Goal: Information Seeking & Learning: Learn about a topic

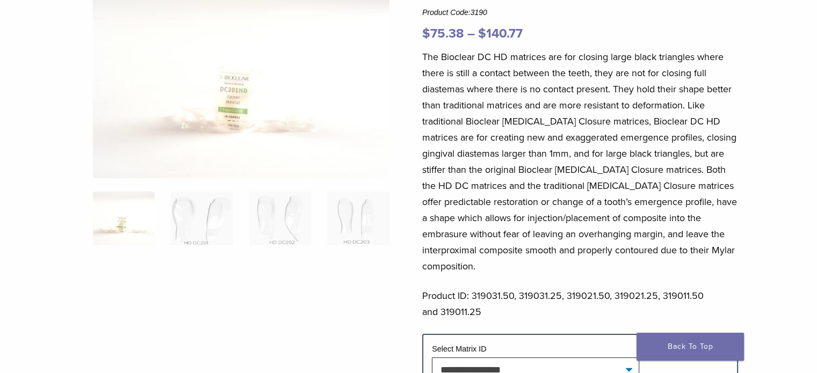
scroll to position [119, 0]
click at [184, 225] on img at bounding box center [202, 218] width 62 height 54
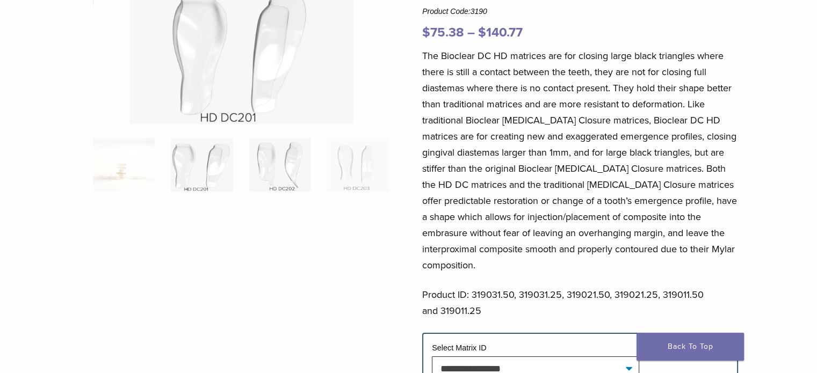
click at [273, 177] on img at bounding box center [280, 165] width 62 height 54
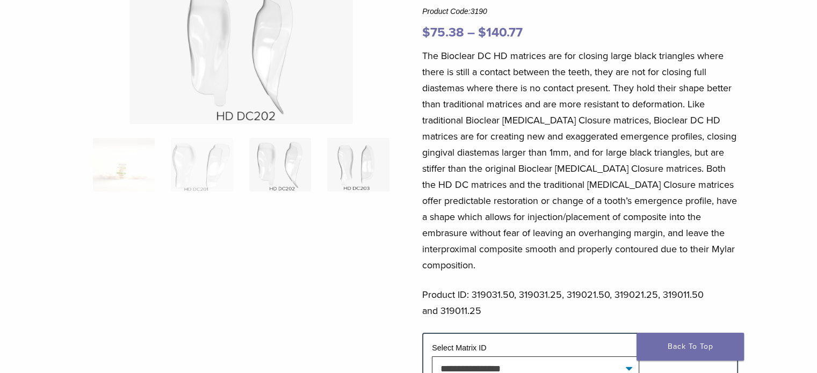
click at [348, 178] on img at bounding box center [358, 165] width 62 height 54
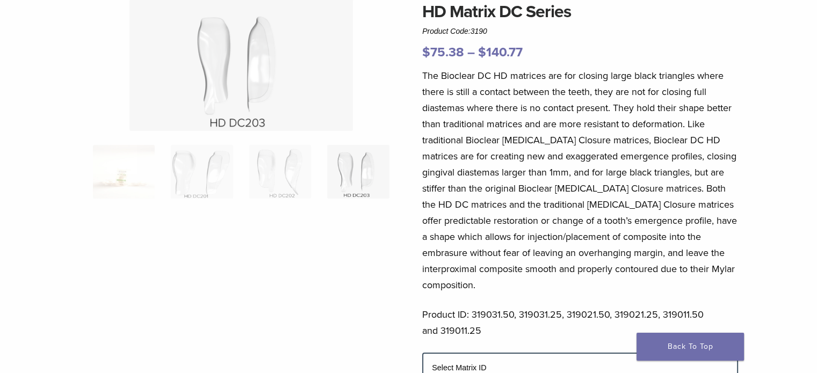
scroll to position [0, 0]
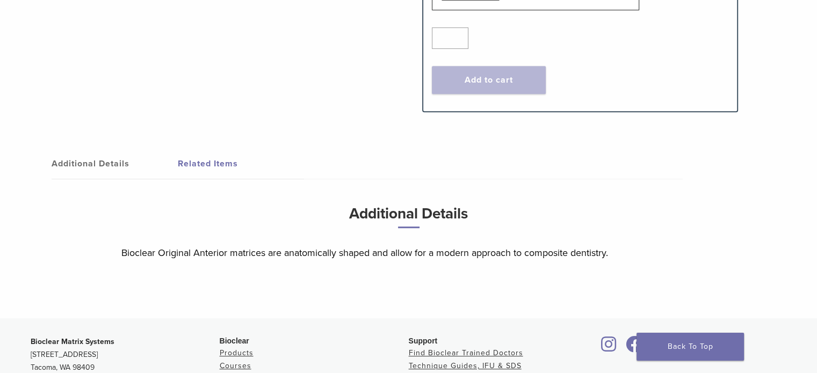
scroll to position [699, 0]
